Goal: Find specific page/section: Find specific page/section

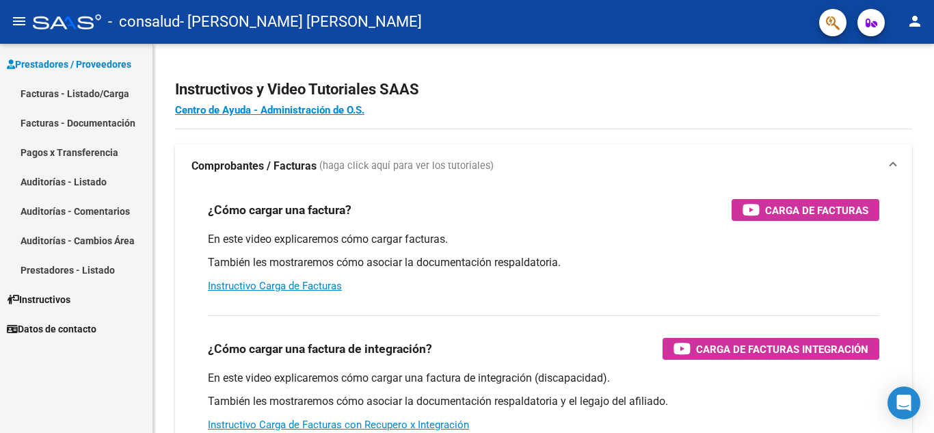
scroll to position [42, 0]
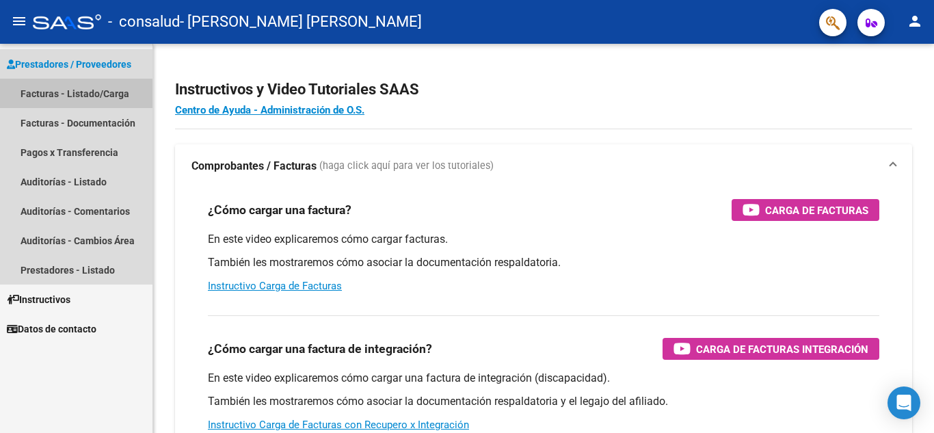
click at [60, 95] on link "Facturas - Listado/Carga" at bounding box center [76, 93] width 153 height 29
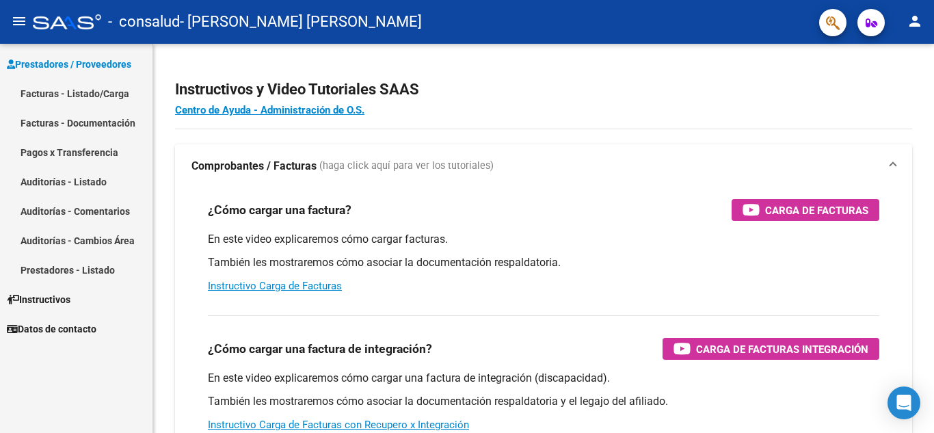
click at [67, 96] on link "Facturas - Listado/Carga" at bounding box center [76, 93] width 153 height 29
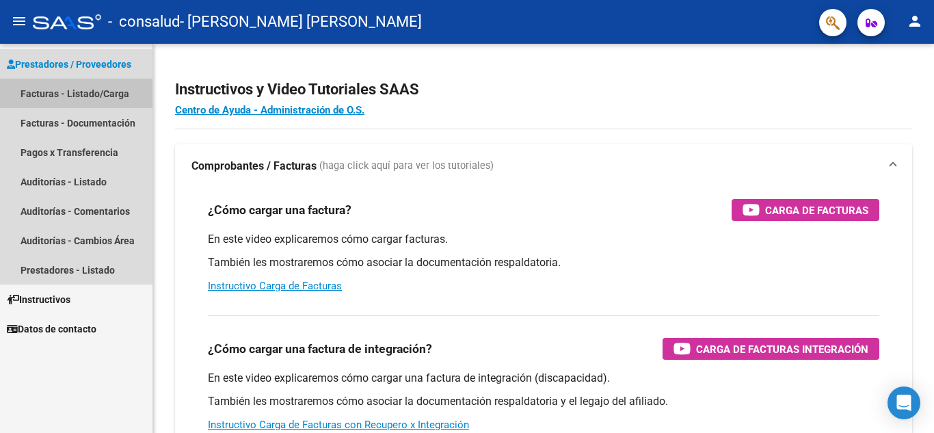
click at [80, 90] on link "Facturas - Listado/Carga" at bounding box center [76, 93] width 153 height 29
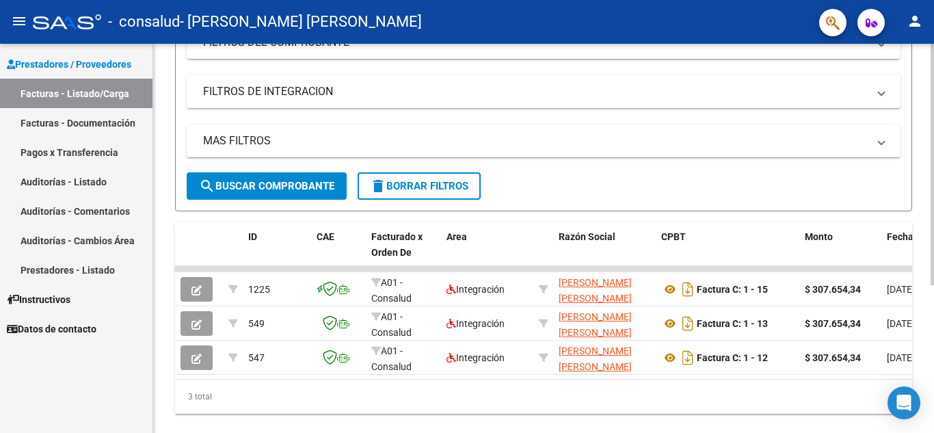
scroll to position [233, 0]
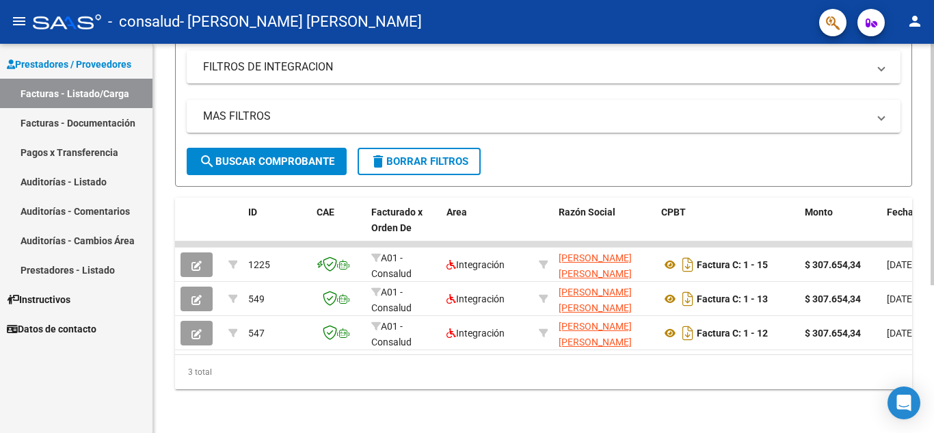
click at [934, 250] on div at bounding box center [932, 312] width 3 height 241
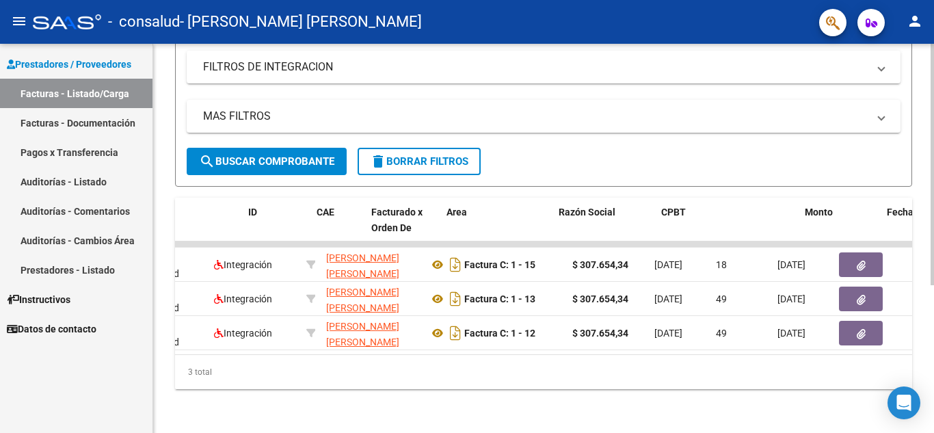
scroll to position [0, 0]
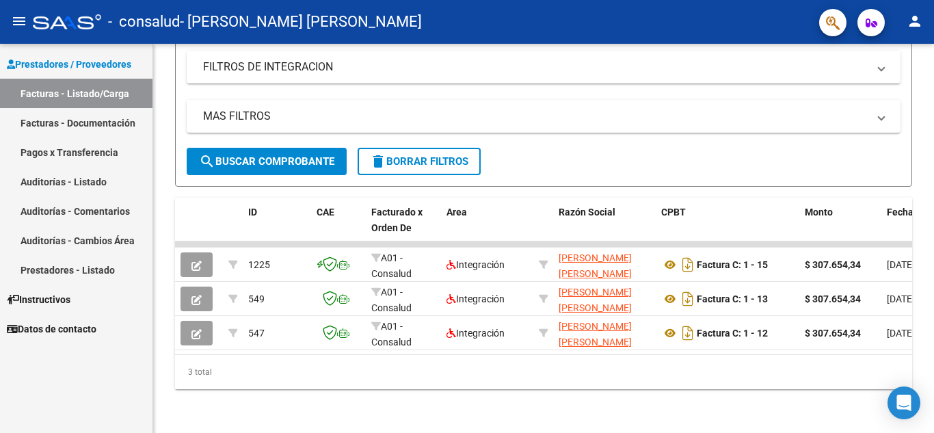
click at [111, 113] on link "Facturas - Documentación" at bounding box center [76, 122] width 153 height 29
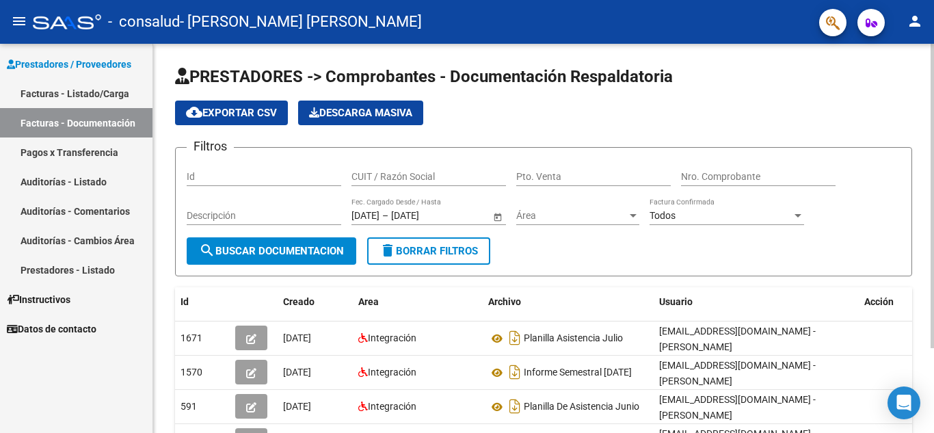
scroll to position [109, 0]
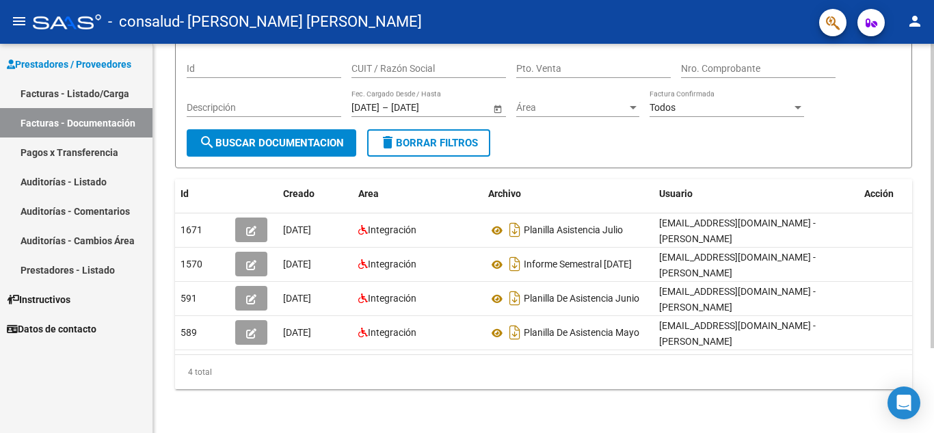
click at [930, 263] on div "PRESTADORES -> Comprobantes - Documentación Respaldatoria cloud_download Export…" at bounding box center [545, 184] width 785 height 497
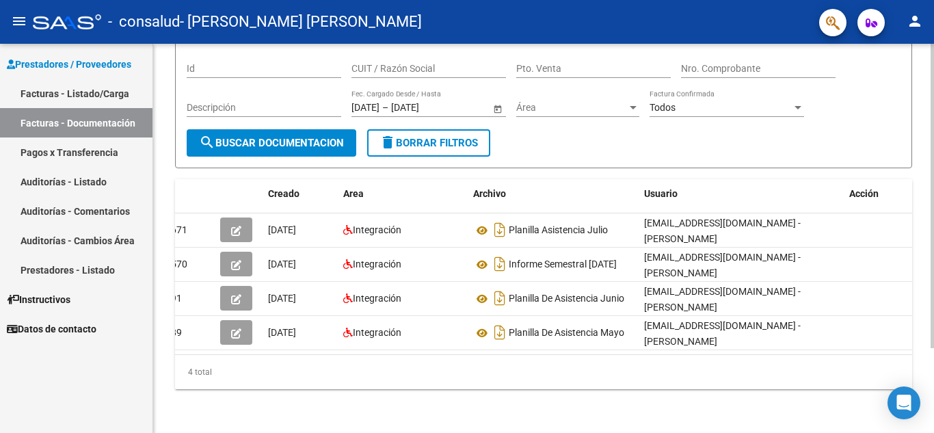
scroll to position [0, 0]
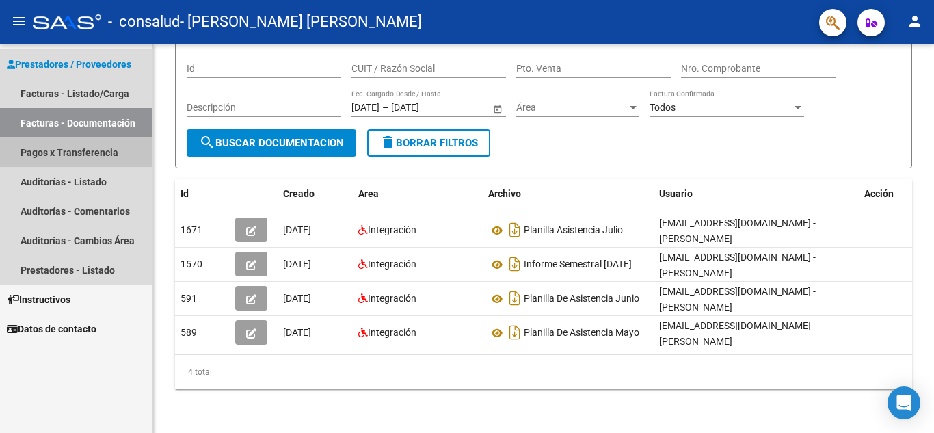
click at [94, 157] on link "Pagos x Transferencia" at bounding box center [76, 152] width 153 height 29
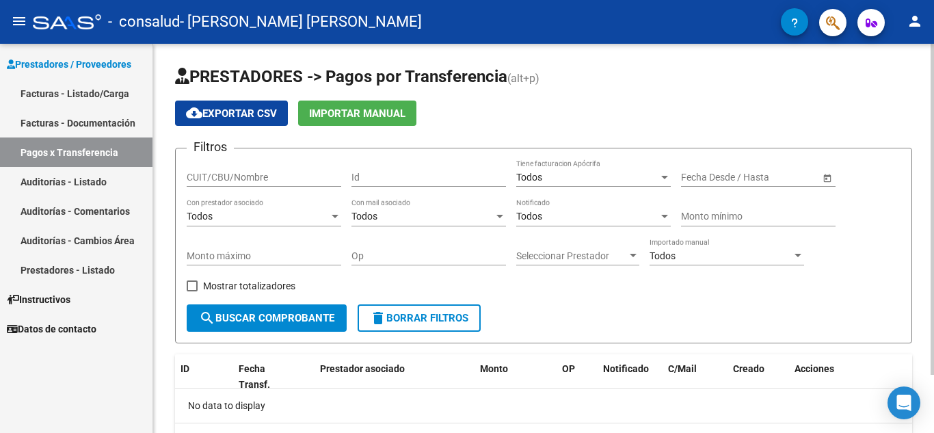
scroll to position [68, 0]
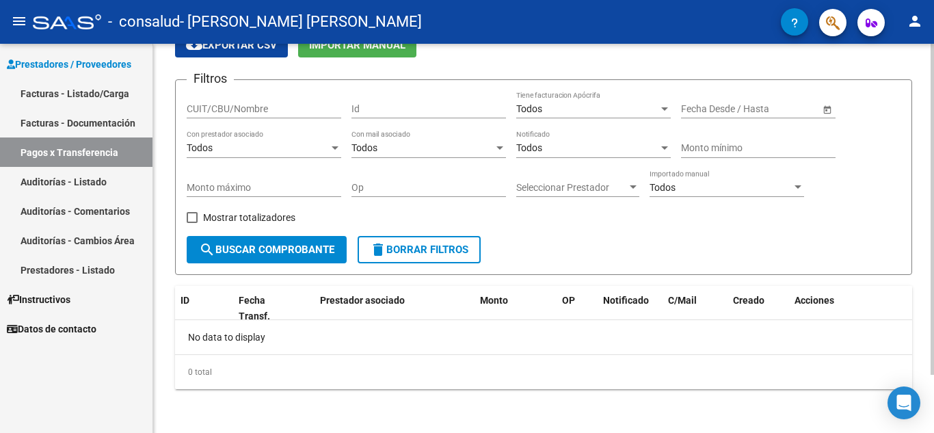
click at [932, 278] on div at bounding box center [932, 267] width 3 height 331
